Goal: Complete application form

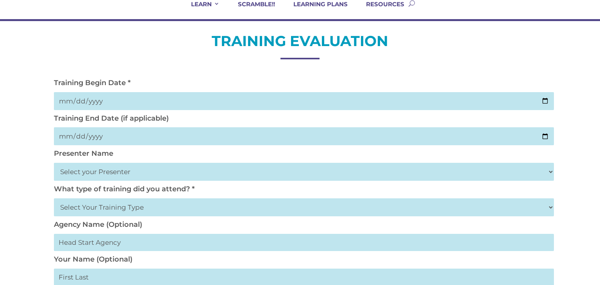
scroll to position [72, 0]
click at [545, 103] on input "date" at bounding box center [304, 101] width 500 height 18
click at [542, 96] on input "[DATE]" at bounding box center [304, 101] width 500 height 18
type input "[DATE]"
click at [546, 138] on input "date" at bounding box center [304, 136] width 500 height 18
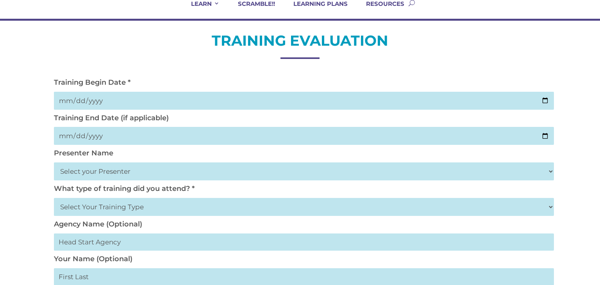
type input "[DATE]"
click at [136, 173] on select "Select your Presenter [PERSON_NAME] [PERSON_NAME] [PERSON_NAME] [PERSON_NAME] […" at bounding box center [304, 172] width 500 height 18
click at [131, 173] on select "Select your Presenter [PERSON_NAME] [PERSON_NAME] [PERSON_NAME] [PERSON_NAME] […" at bounding box center [304, 172] width 500 height 18
select select "[PERSON_NAME]"
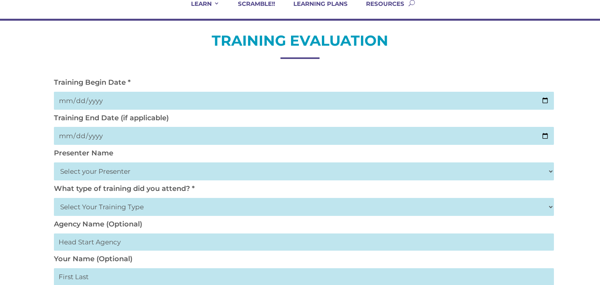
click at [54, 163] on select "Select your Presenter [PERSON_NAME] [PERSON_NAME] [PERSON_NAME] [PERSON_NAME] […" at bounding box center [304, 172] width 500 height 18
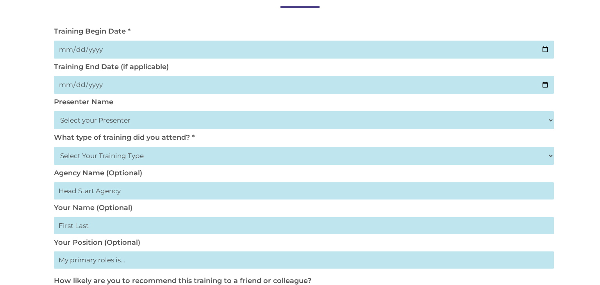
scroll to position [124, 0]
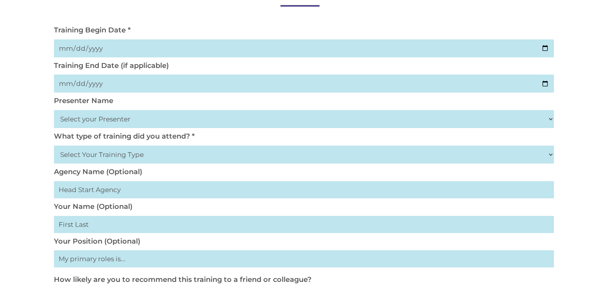
click at [544, 153] on select "Select Your Training Type On-site (at your agency) Virtual Visit Live Group Web…" at bounding box center [304, 155] width 500 height 18
select select "On-site (at your agency)"
click at [54, 146] on select "Select Your Training Type On-site (at your agency) Virtual Visit Live Group Web…" at bounding box center [304, 155] width 500 height 18
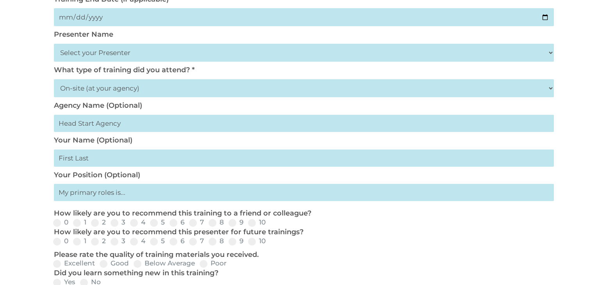
scroll to position [191, 0]
click at [227, 165] on input "text" at bounding box center [304, 157] width 500 height 17
type input "Daratae Depeza"
type input "The Order of the Fisherman Ministry Head Start Inc"
click at [167, 194] on input "text" at bounding box center [304, 192] width 500 height 17
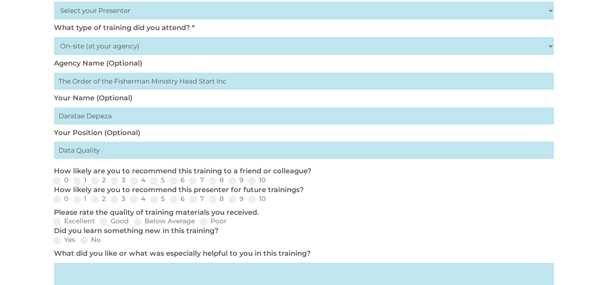
scroll to position [233, 0]
type input "Data Quality"
click at [255, 182] on span at bounding box center [252, 181] width 8 height 8
click at [270, 182] on input "10" at bounding box center [272, 183] width 5 height 5
radio input "true"
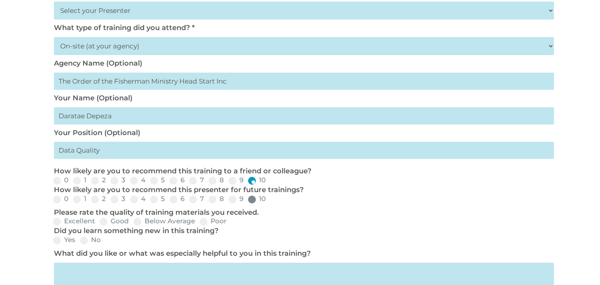
click at [254, 200] on span at bounding box center [252, 200] width 8 height 8
click at [270, 200] on input "10" at bounding box center [272, 202] width 5 height 5
radio input "true"
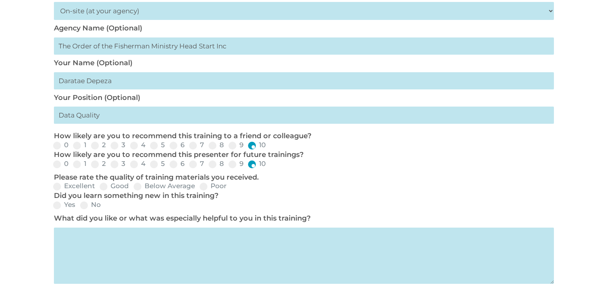
scroll to position [269, 0]
click at [61, 189] on label "Excellent" at bounding box center [74, 185] width 42 height 7
click at [99, 189] on input "Excellent" at bounding box center [101, 188] width 5 height 5
radio input "true"
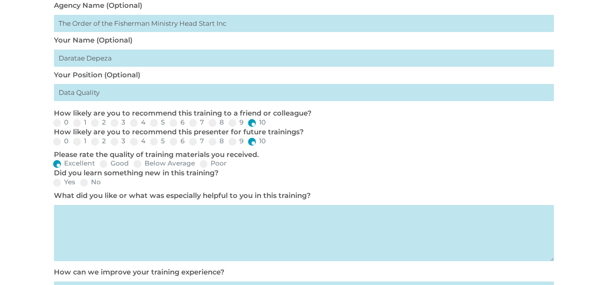
scroll to position [291, 0]
click at [60, 185] on span at bounding box center [57, 183] width 8 height 8
click at [79, 185] on input "Yes" at bounding box center [81, 185] width 5 height 5
radio input "true"
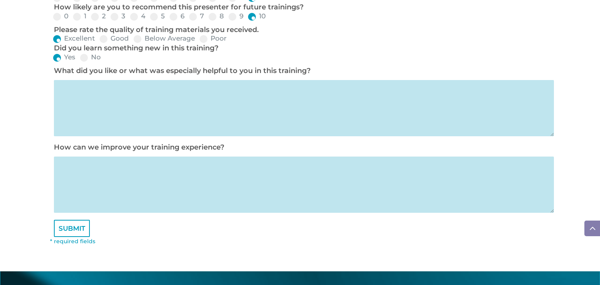
scroll to position [417, 0]
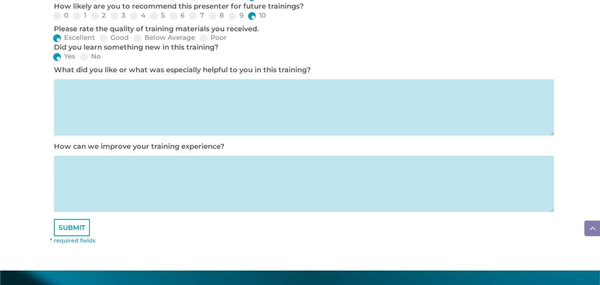
click at [221, 117] on textarea at bounding box center [304, 107] width 500 height 56
type textarea "I liked everything about it! She was VERY hands on and I enjoyed it!"
click at [181, 179] on textarea at bounding box center [304, 184] width 500 height 56
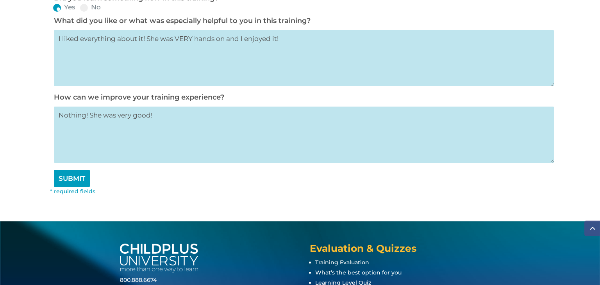
scroll to position [466, 0]
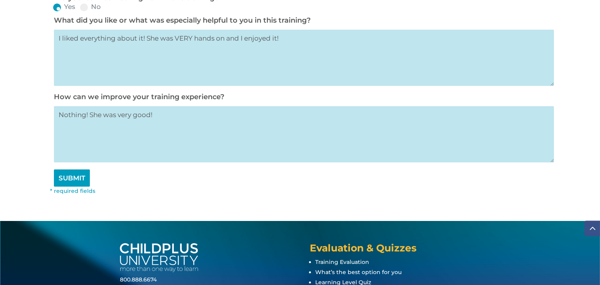
type textarea "Nothing! She was very good!"
click at [81, 181] on input "SUBMIT" at bounding box center [72, 178] width 36 height 17
